Goal: Task Accomplishment & Management: Manage account settings

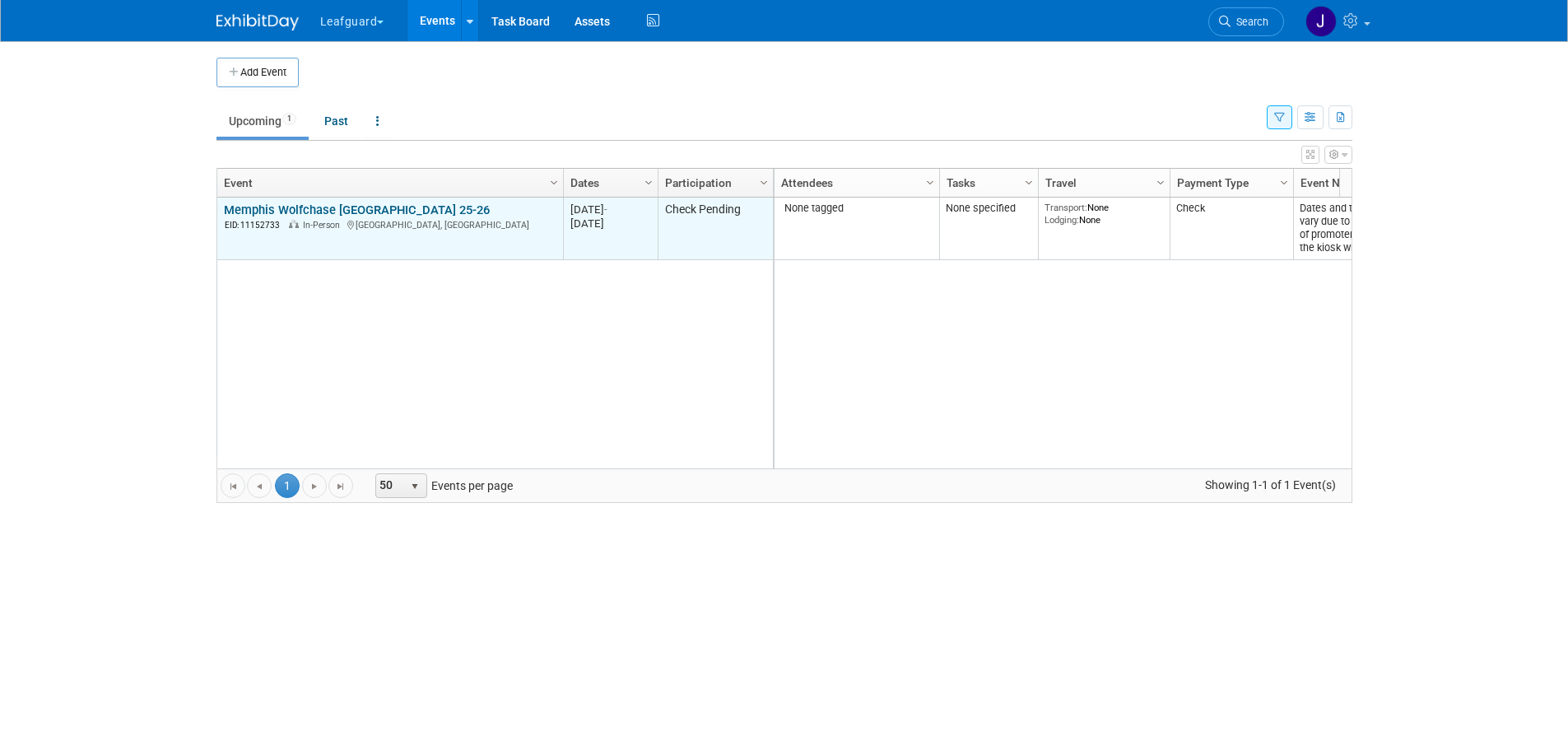
click at [314, 203] on link "Memphis Wolfchase [GEOGRAPHIC_DATA] 25-26" at bounding box center [357, 210] width 266 height 15
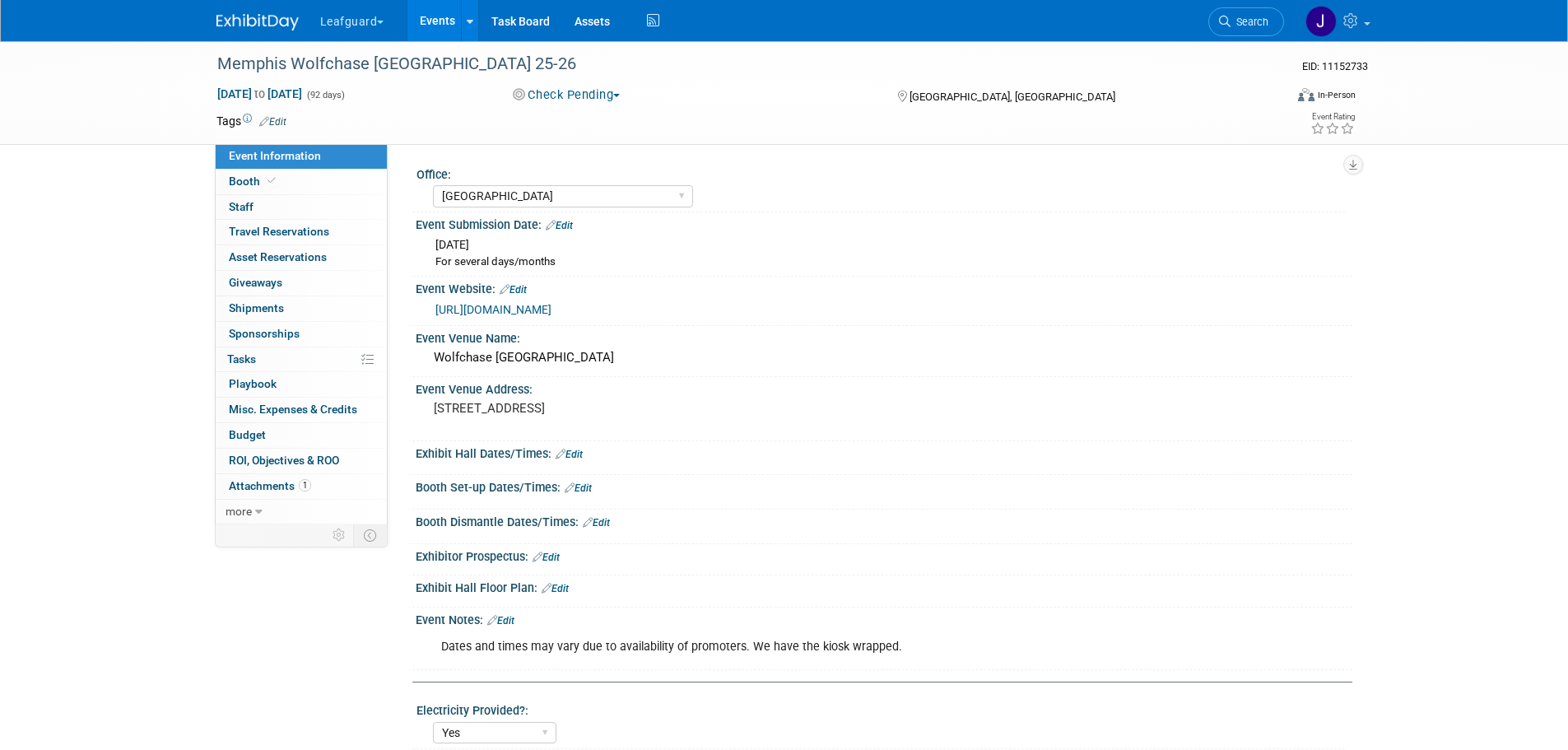
select select "[GEOGRAPHIC_DATA]"
select select "Yes"
select select "Check"
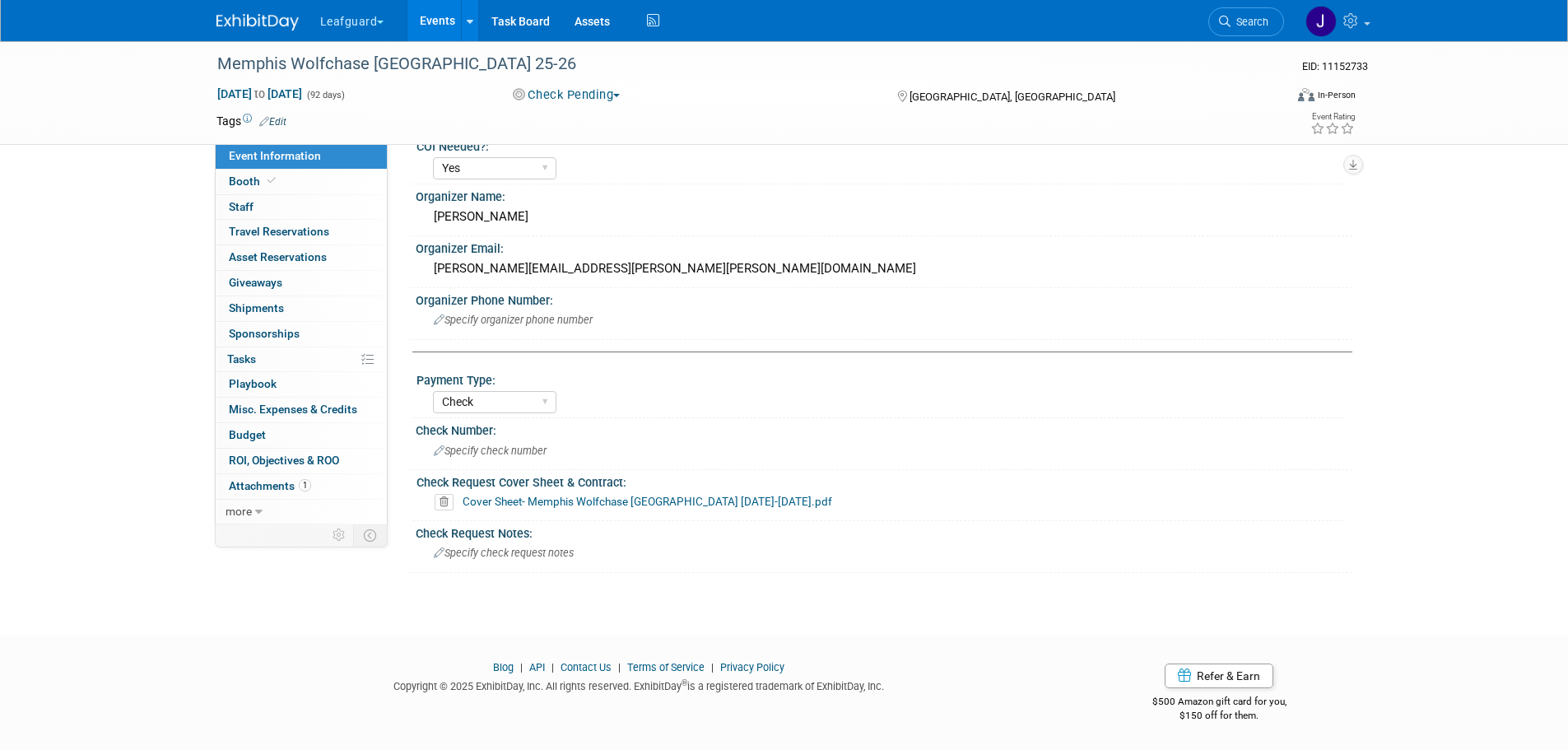
click at [561, 501] on link "Cover Sheet- Memphis Wolfchase [GEOGRAPHIC_DATA] [DATE]-[DATE].pdf" at bounding box center [648, 501] width 370 height 13
